Goal: Obtain resource: Obtain resource

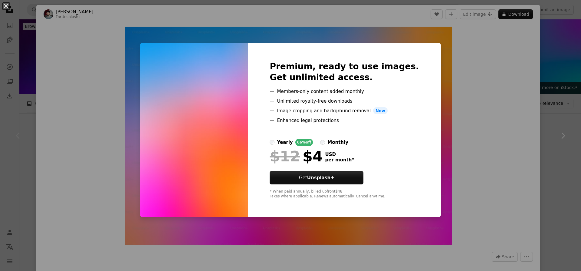
click at [489, 92] on div "An X shape Premium, ready to use images. Get unlimited access. A plus sign Memb…" at bounding box center [290, 135] width 581 height 271
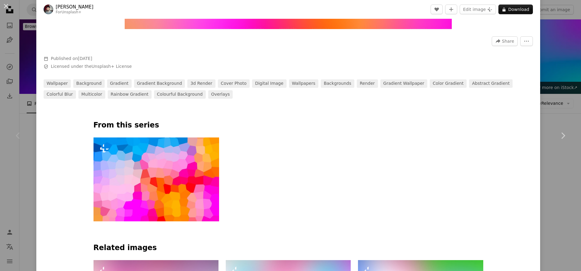
scroll to position [203, 0]
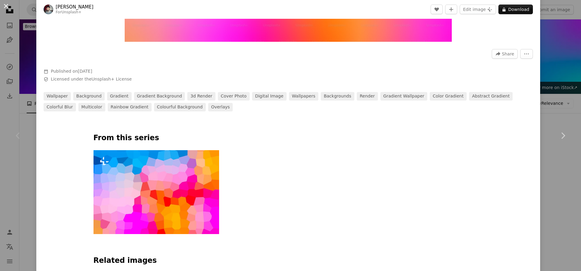
click at [4, 7] on button "An X shape" at bounding box center [5, 5] width 7 height 7
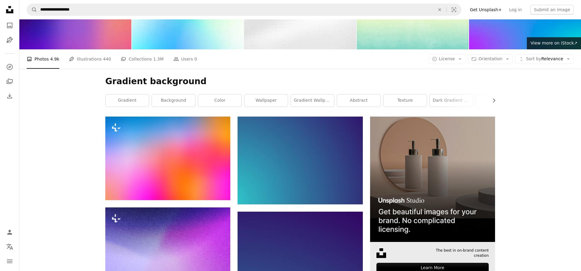
scroll to position [124, 0]
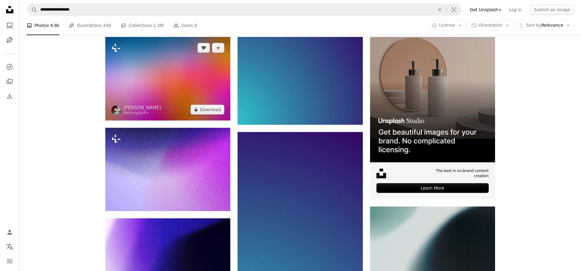
click at [222, 86] on img at bounding box center [167, 78] width 125 height 83
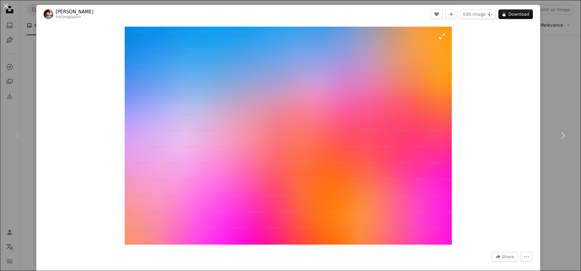
click at [271, 106] on img "Zoom in on this image" at bounding box center [288, 136] width 327 height 218
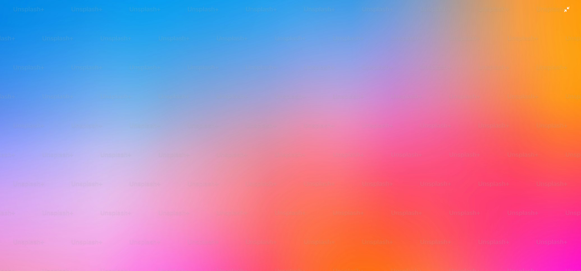
scroll to position [59, 0]
